Goal: Task Accomplishment & Management: Manage account settings

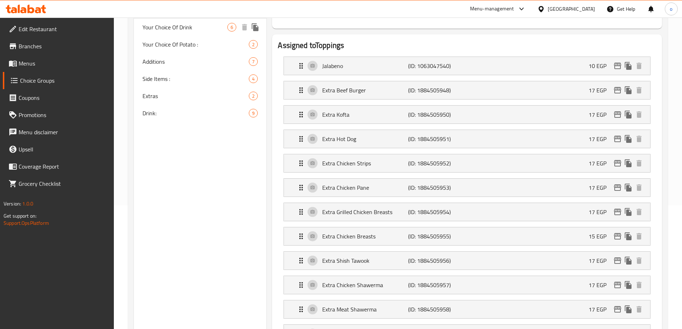
scroll to position [27, 0]
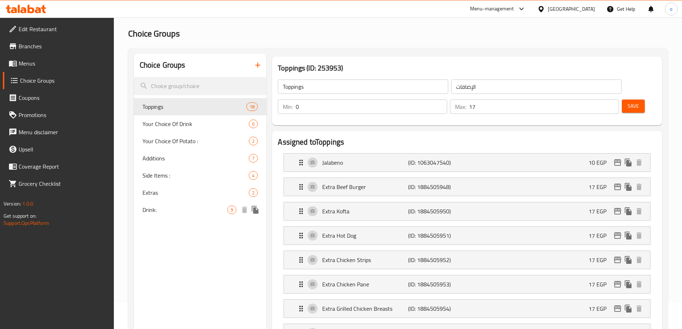
click at [171, 201] on div "Drink: 9" at bounding box center [200, 209] width 133 height 17
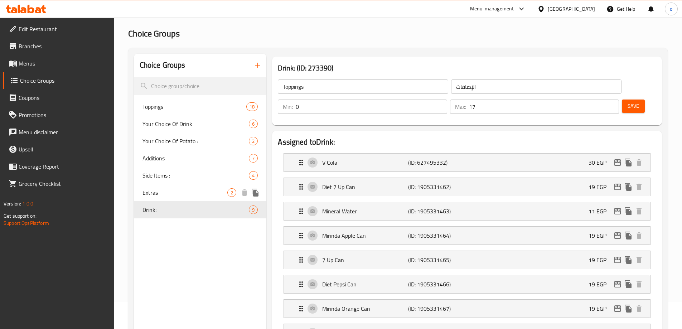
type input "Drink:"
type input "المشروب:"
type input "8"
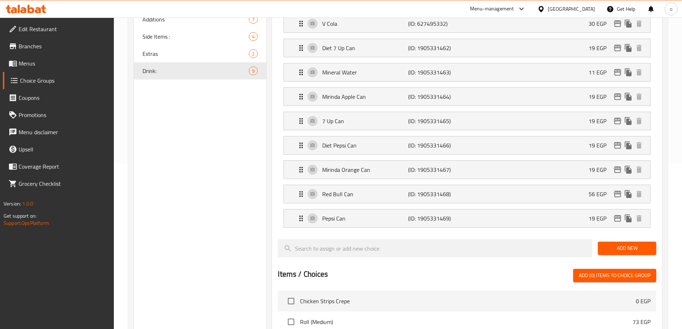
scroll to position [0, 0]
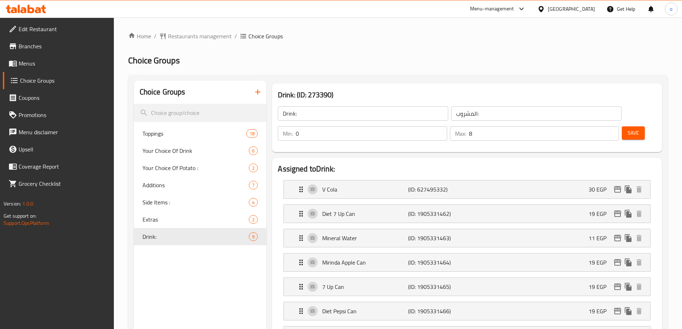
click at [398, 81] on div "Drink: (ID: 273390) Drink: ​ المشروب: ​ Min: 0 ​ Max: 8 ​ Save" at bounding box center [466, 118] width 395 height 74
click at [208, 35] on span "Restaurants management" at bounding box center [200, 36] width 64 height 9
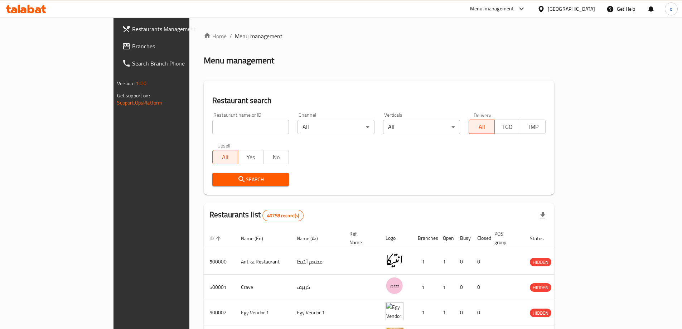
click at [132, 49] on span "Branches" at bounding box center [176, 46] width 89 height 9
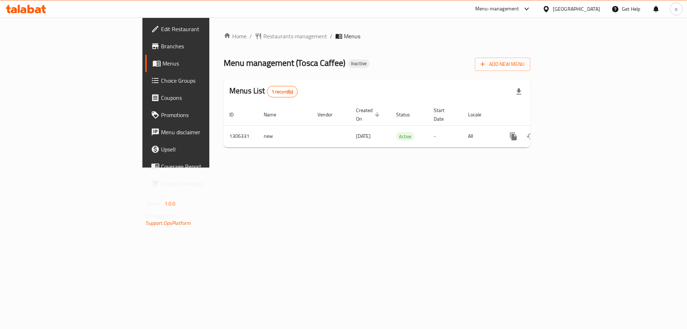
click at [161, 79] on span "Choice Groups" at bounding box center [206, 80] width 91 height 9
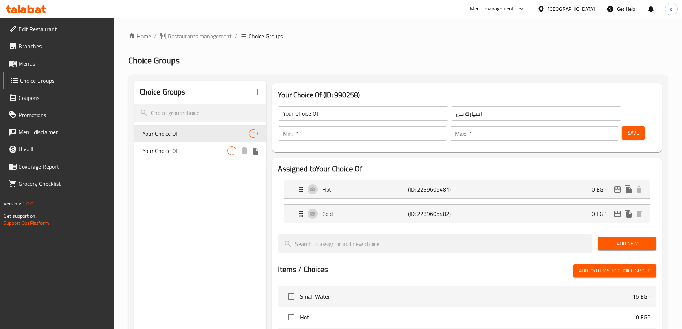
click at [197, 142] on div "Your Choice Of 1" at bounding box center [200, 150] width 133 height 17
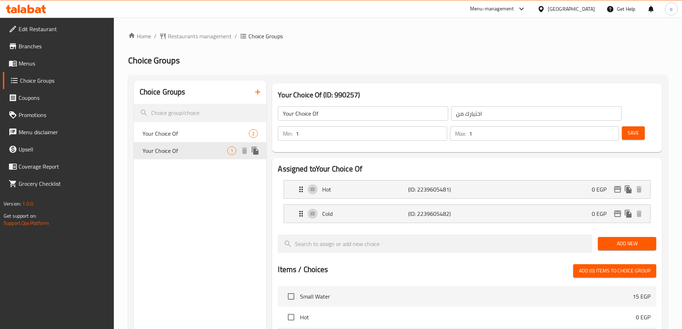
type input "اختيارك من"
type input "0"
